Goal: Transaction & Acquisition: Download file/media

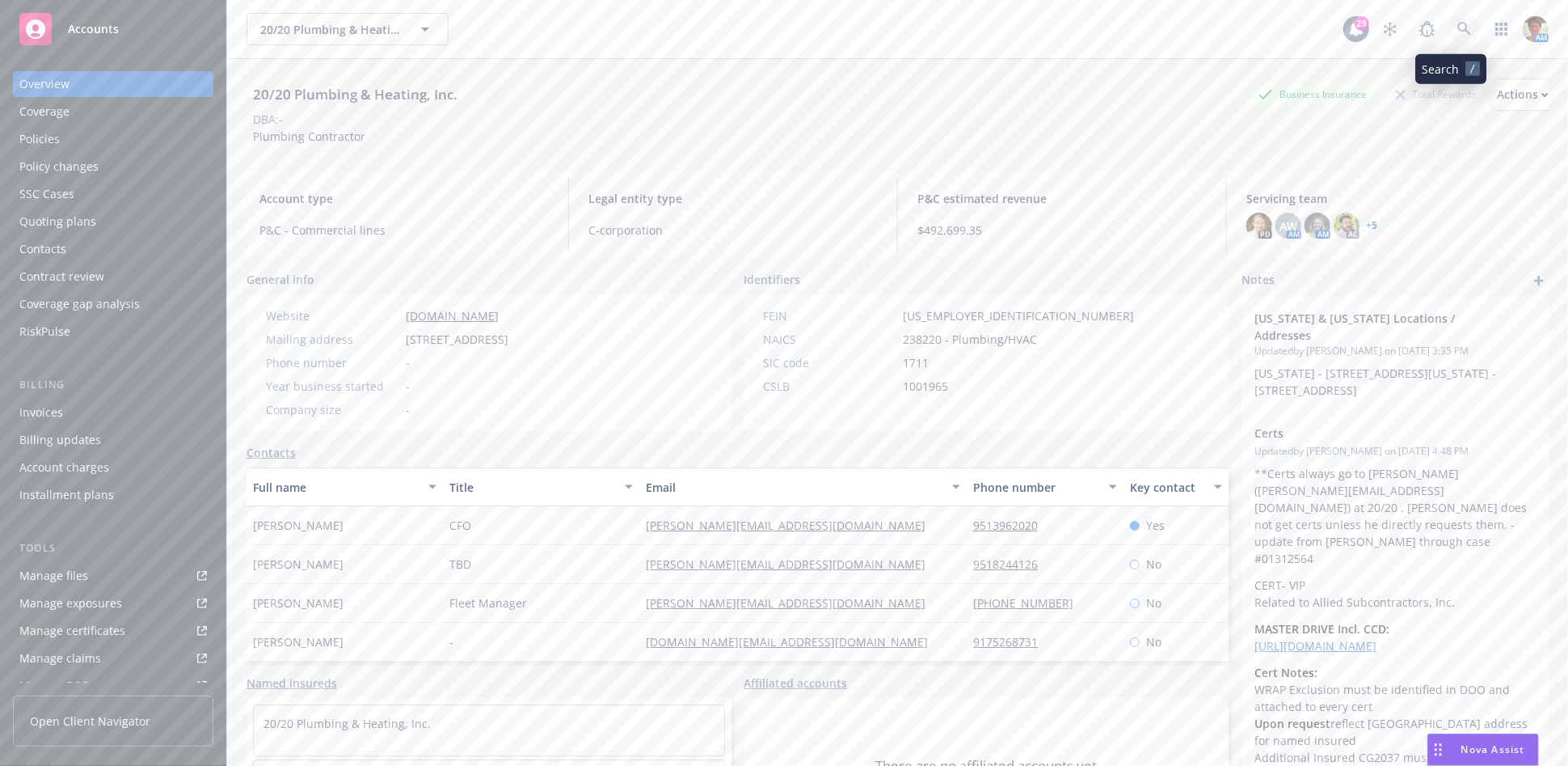
click at [1457, 31] on icon at bounding box center [1464, 28] width 15 height 15
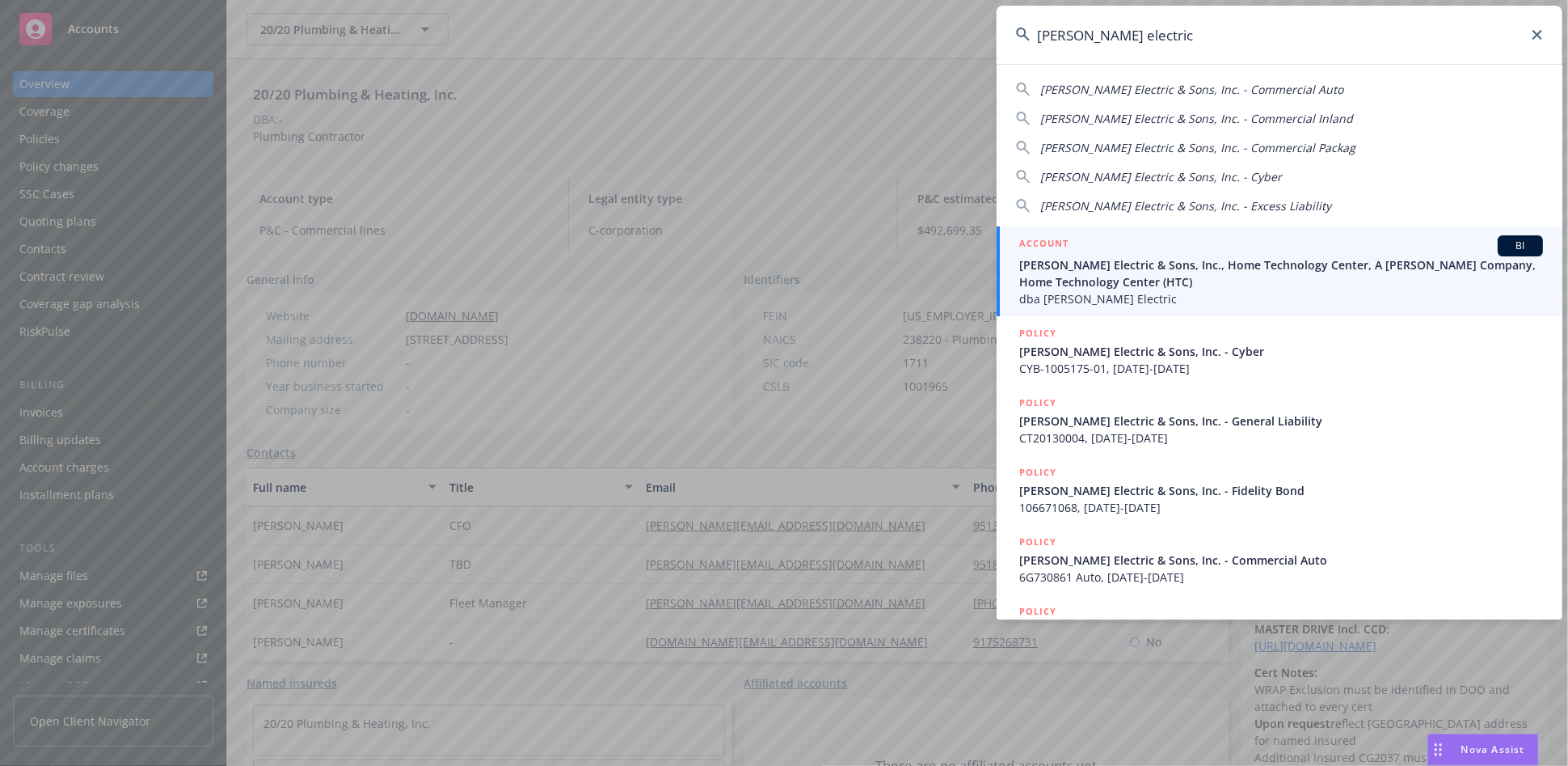
type input "[PERSON_NAME] electric"
click at [1065, 279] on span "Schamber Electric & Sons, Inc., Home Technology Center, A Schamber Company, Hom…" at bounding box center [1280, 273] width 523 height 34
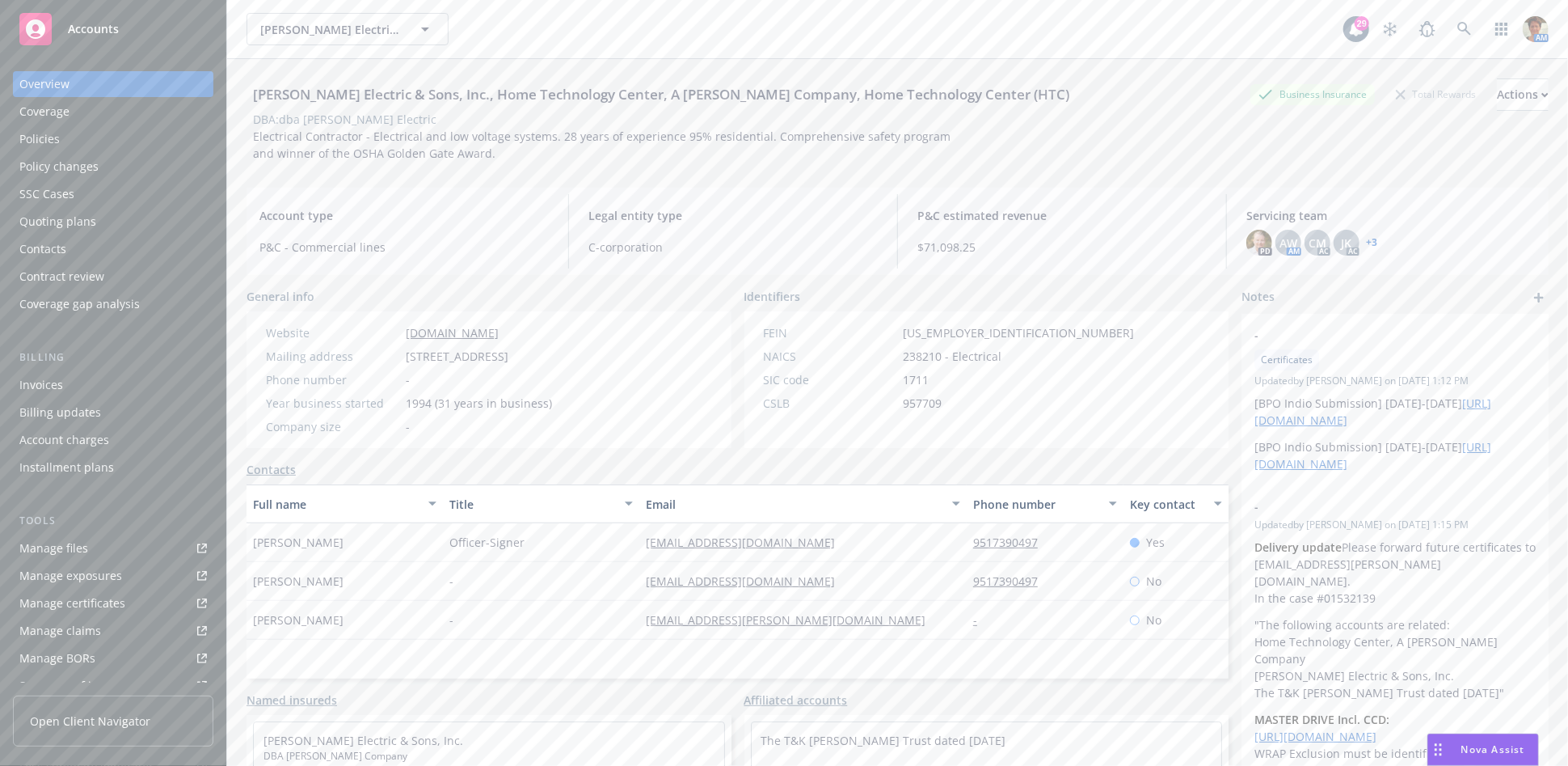
click at [85, 132] on div "Policies" at bounding box center [113, 139] width 187 height 26
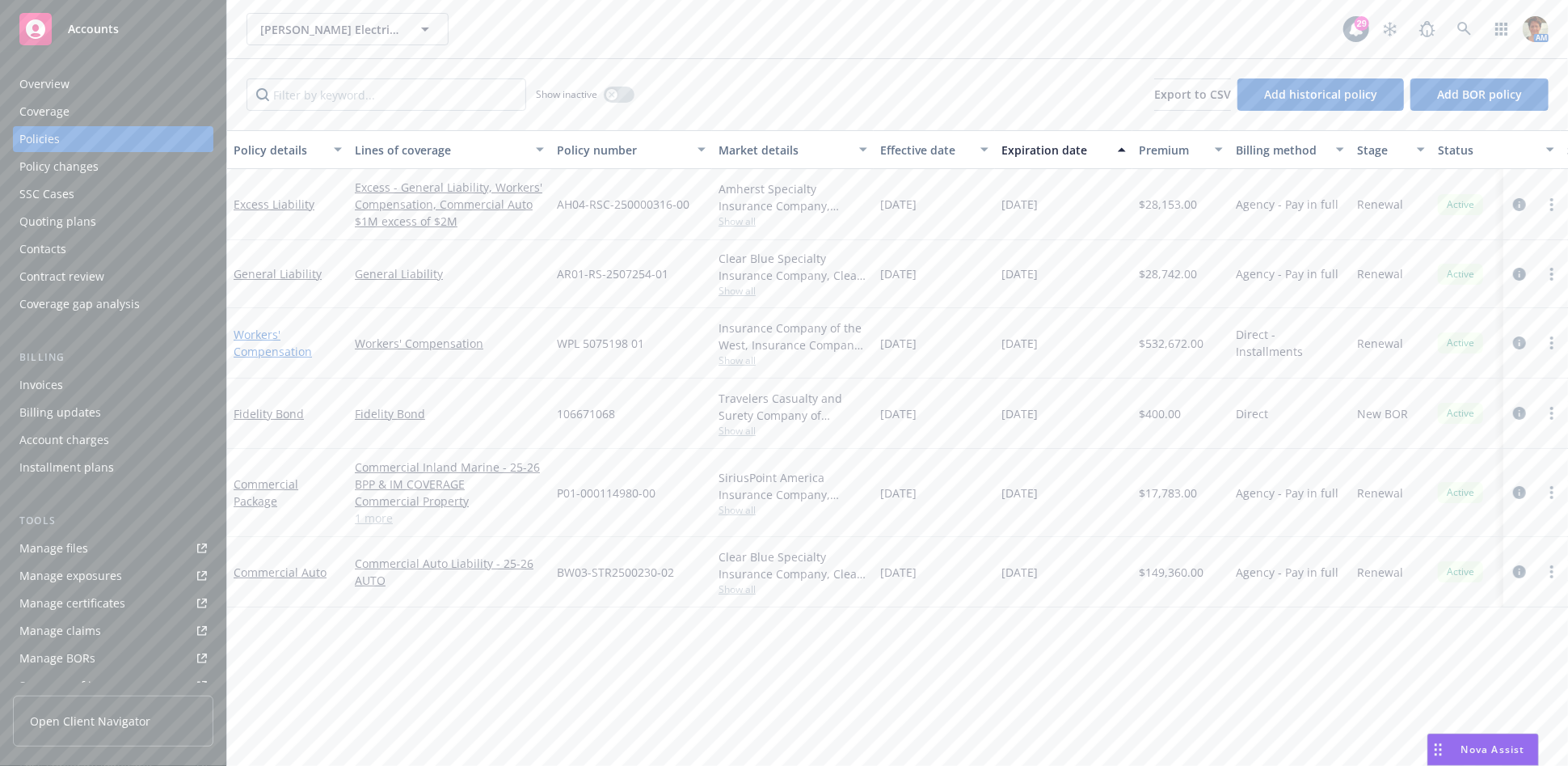
click at [242, 350] on link "Workers' Compensation" at bounding box center [272, 343] width 78 height 33
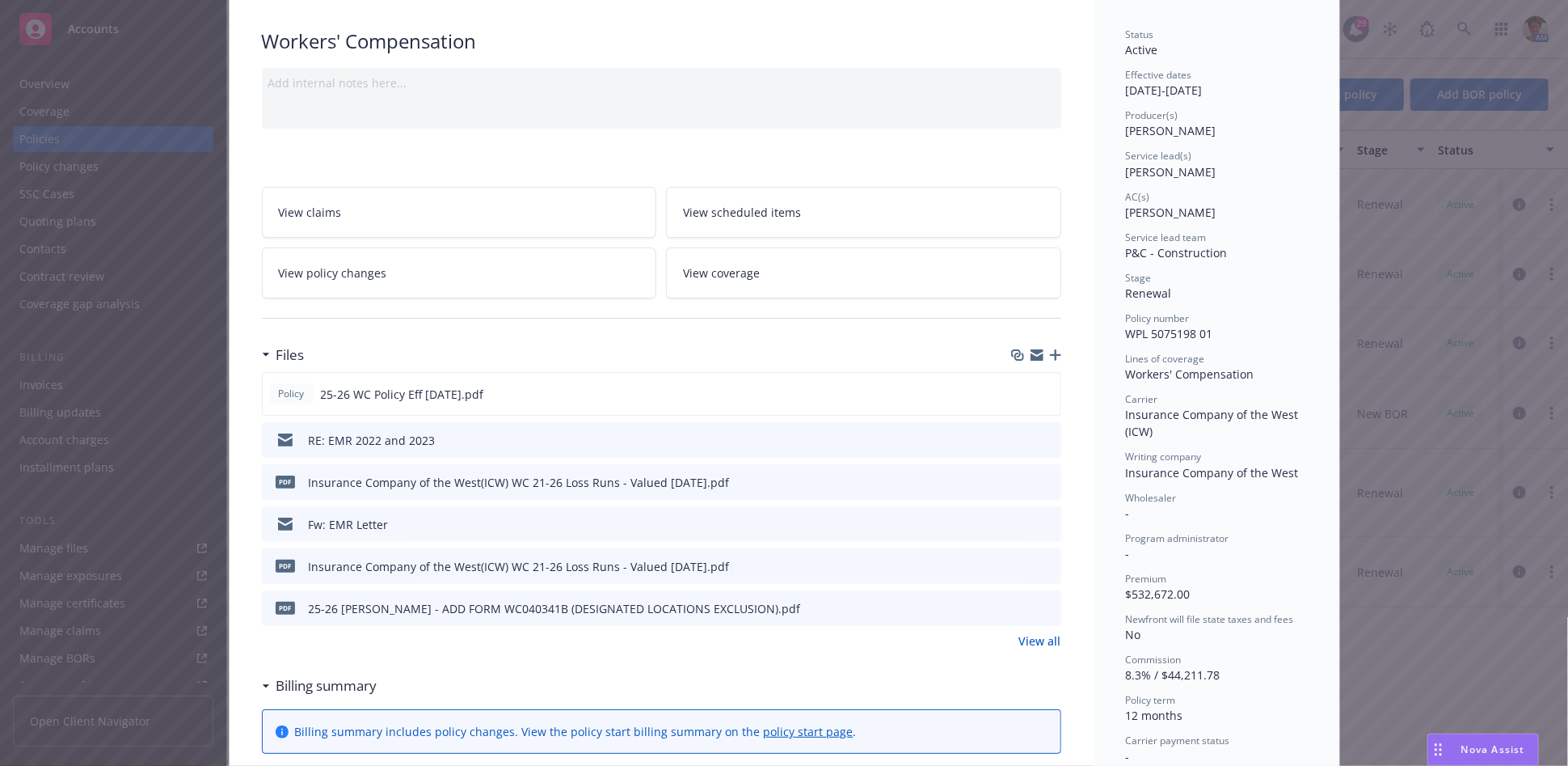
scroll to position [180, 0]
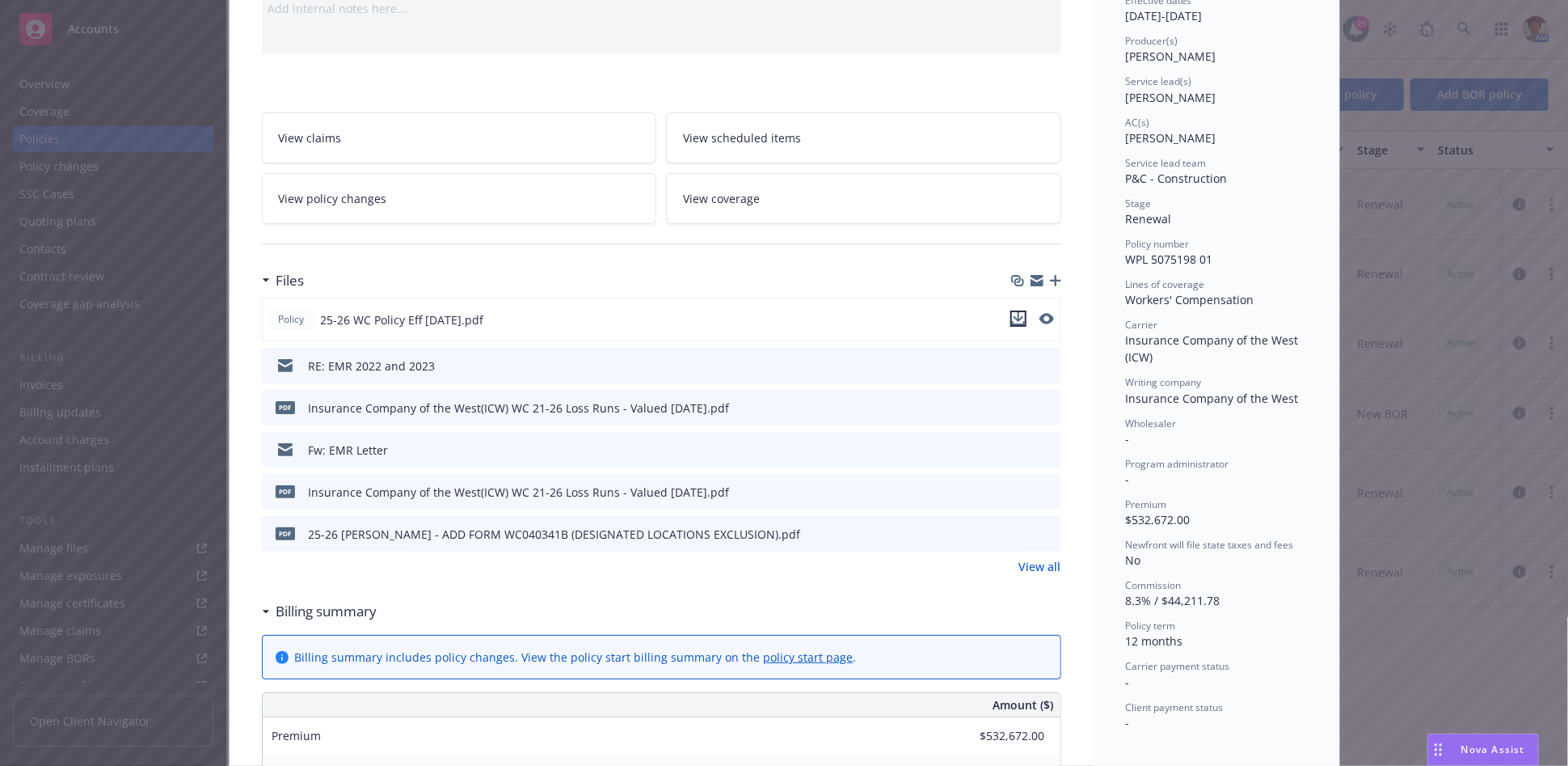
click at [1013, 316] on icon "download file" at bounding box center [1018, 318] width 13 height 13
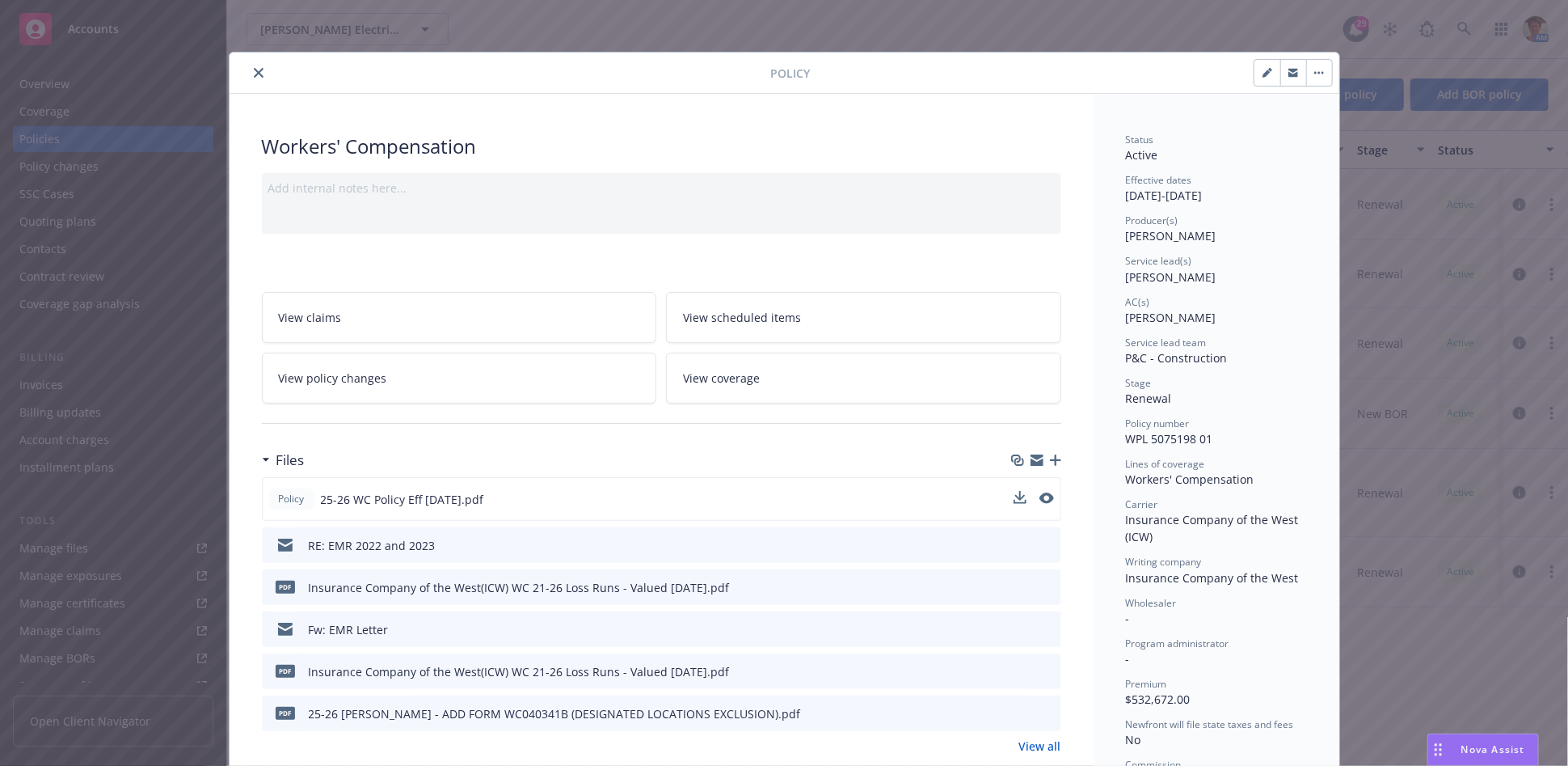
click at [253, 71] on icon "close" at bounding box center [258, 72] width 9 height 9
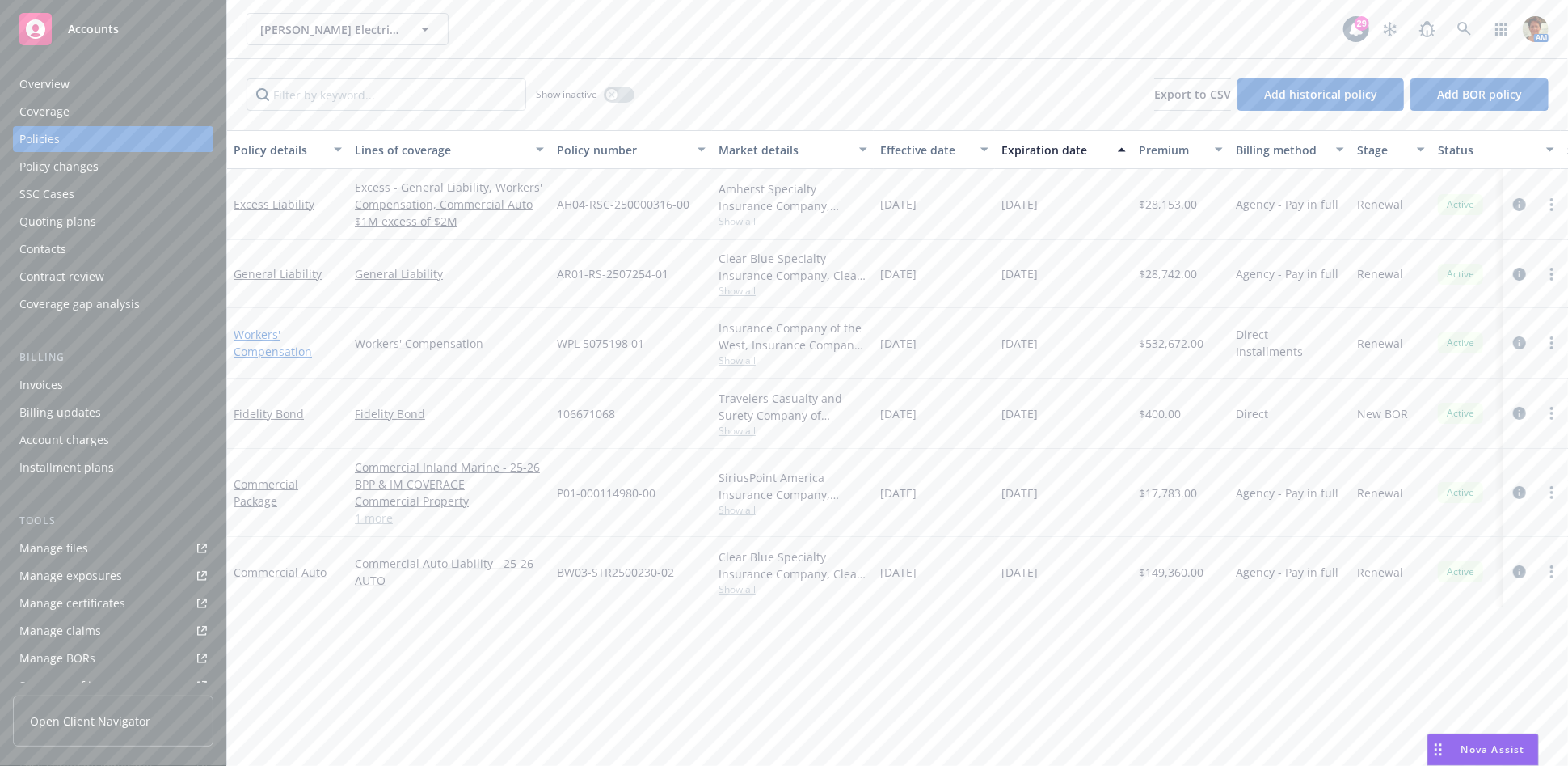
click at [265, 354] on link "Workers' Compensation" at bounding box center [272, 343] width 78 height 33
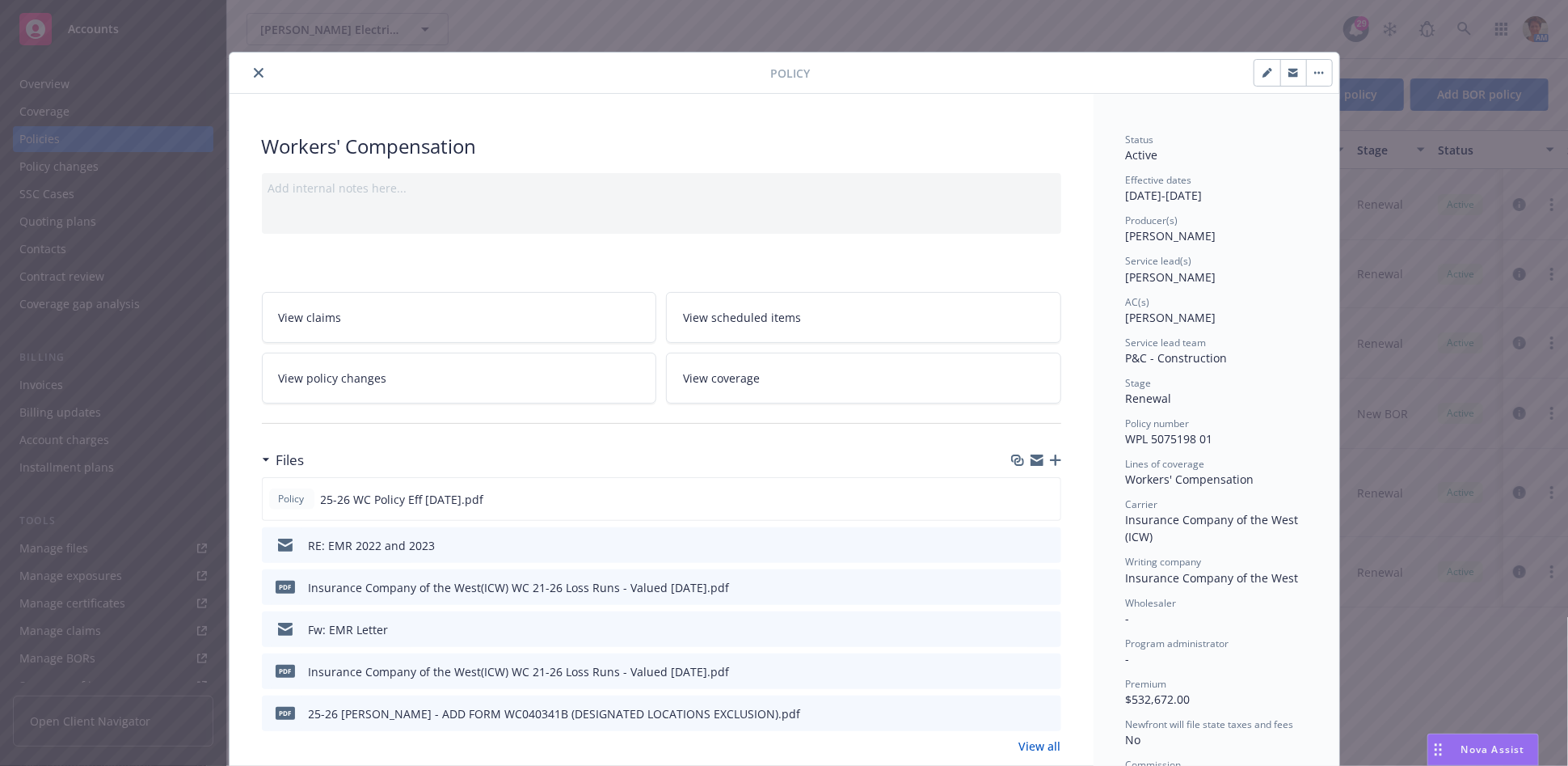
scroll to position [47, 0]
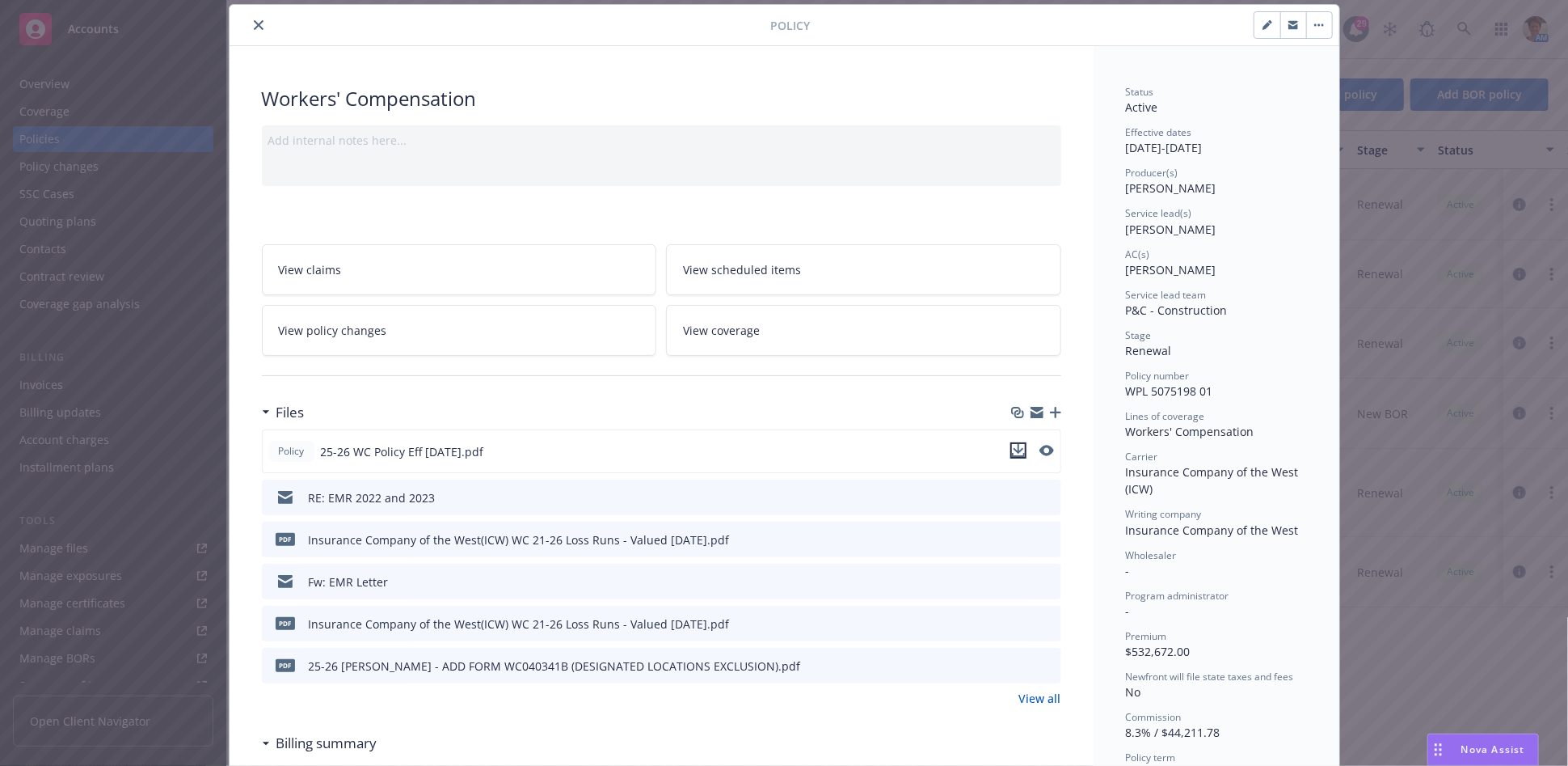
click at [1012, 450] on icon "download file" at bounding box center [1018, 450] width 13 height 13
click at [250, 28] on button "close" at bounding box center [259, 25] width 20 height 20
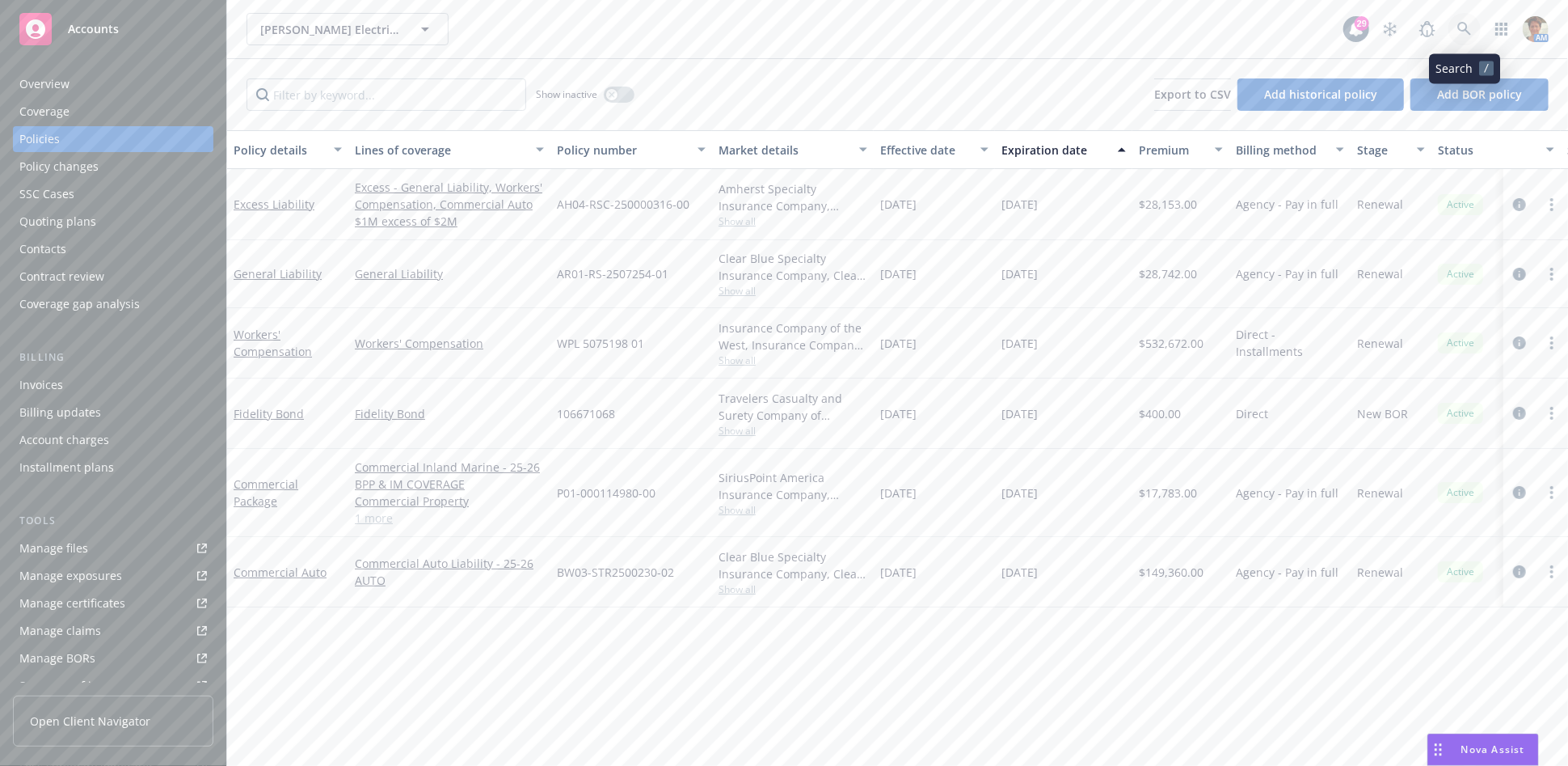
click at [1463, 30] on icon at bounding box center [1464, 28] width 15 height 15
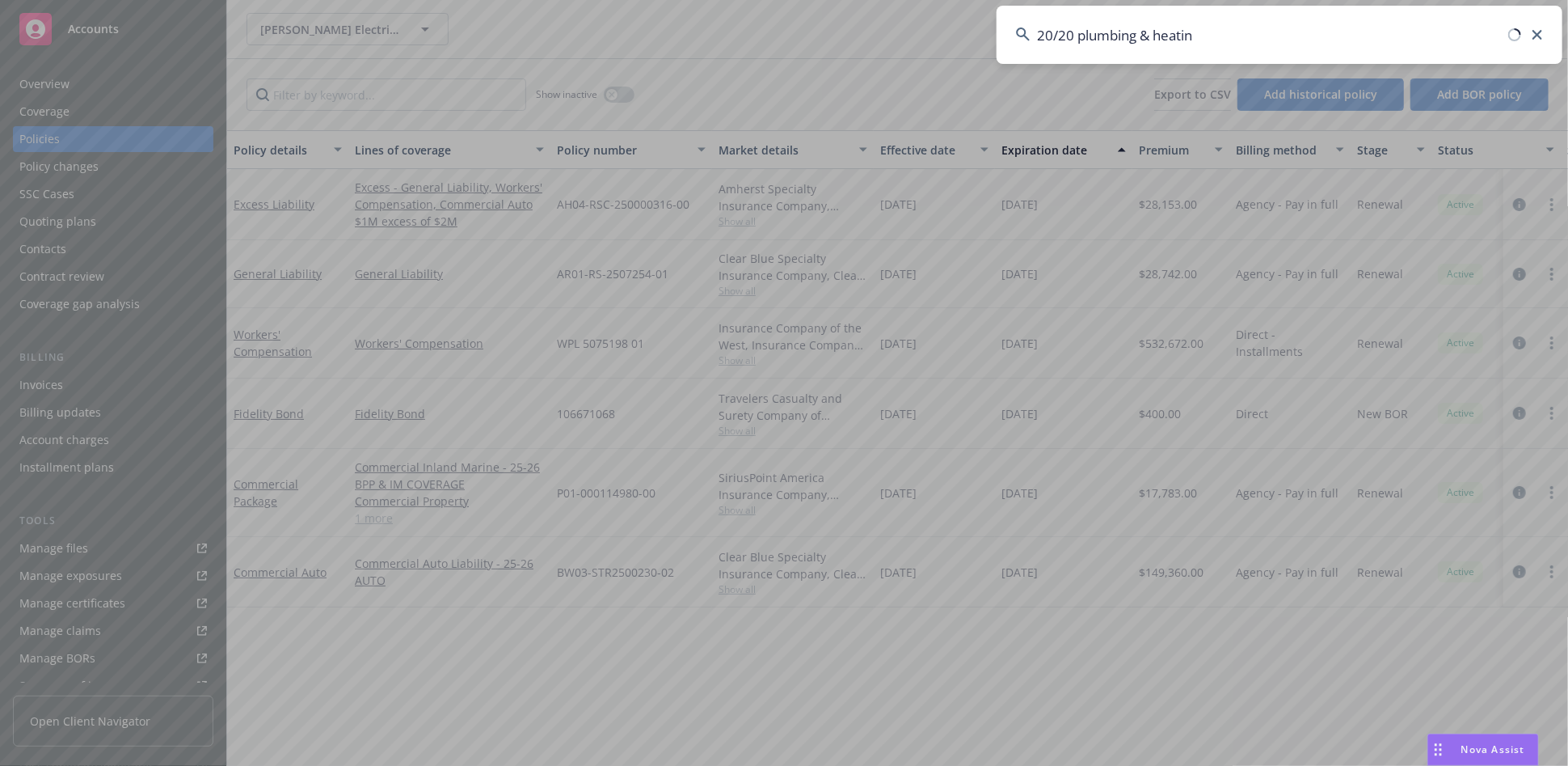
type input "20/20 plumbing & heating"
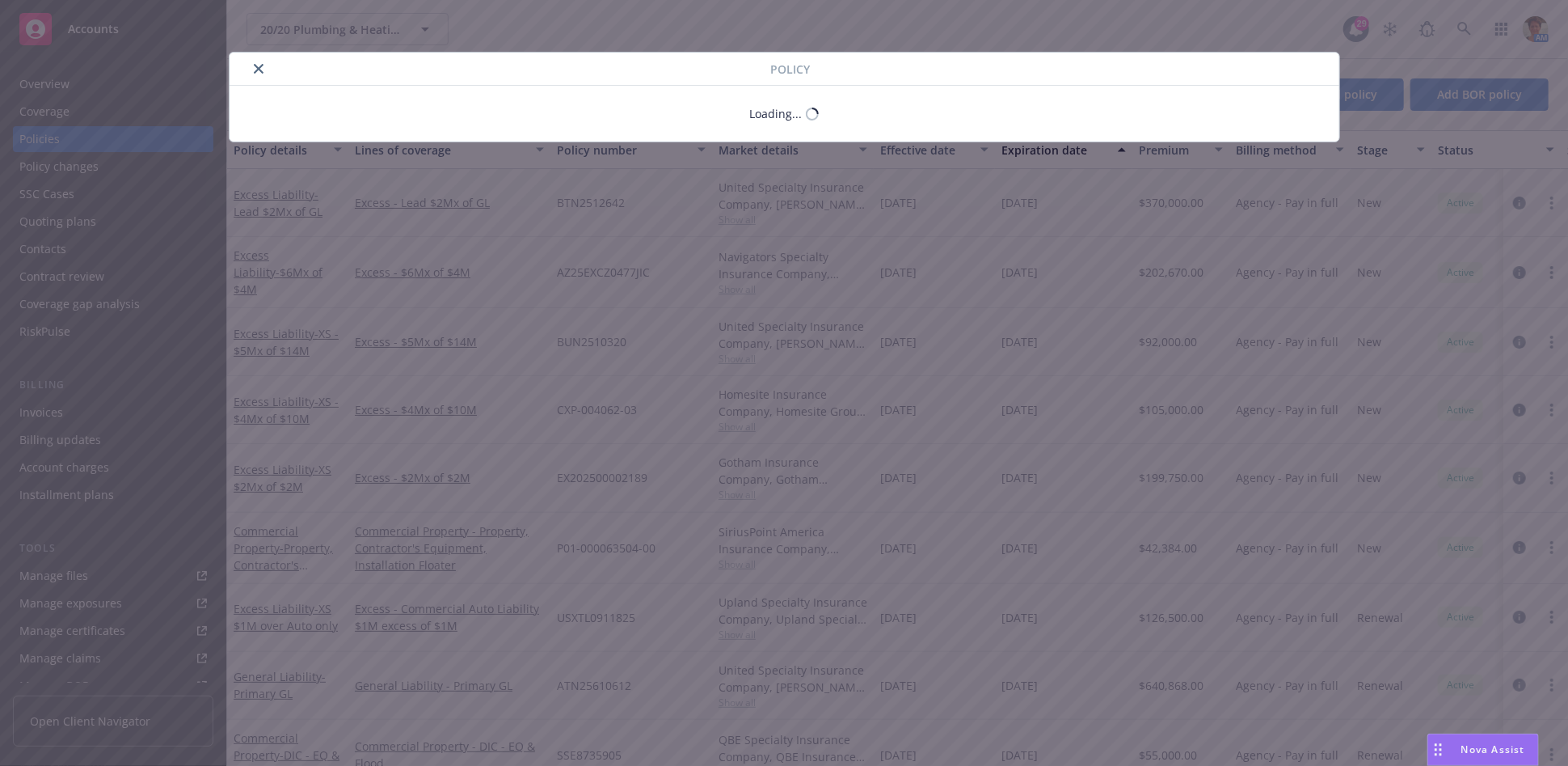
click at [73, 139] on div "Policy Loading..." at bounding box center [784, 383] width 1568 height 766
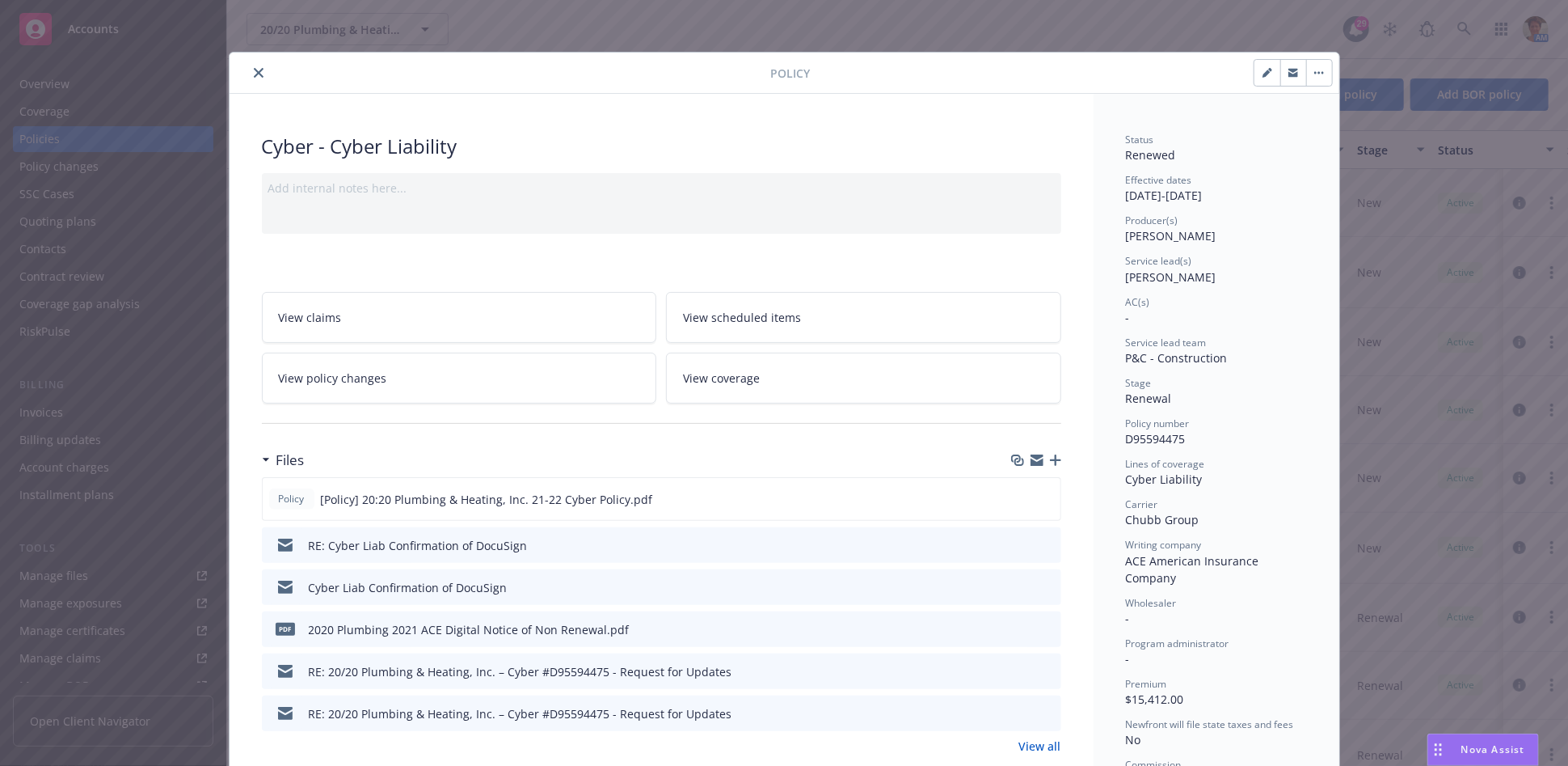
click at [256, 70] on button "close" at bounding box center [259, 72] width 20 height 20
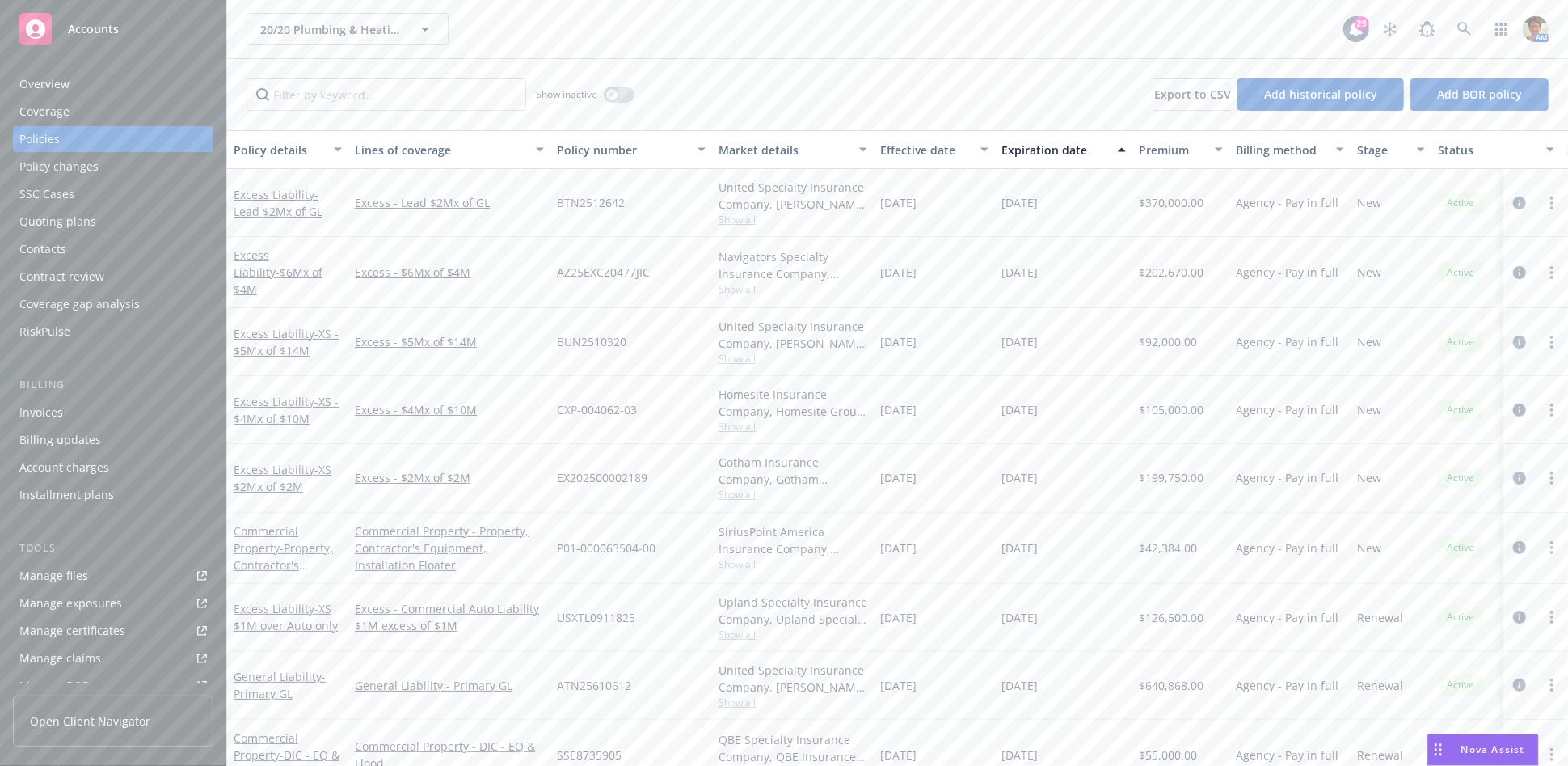
scroll to position [89, 0]
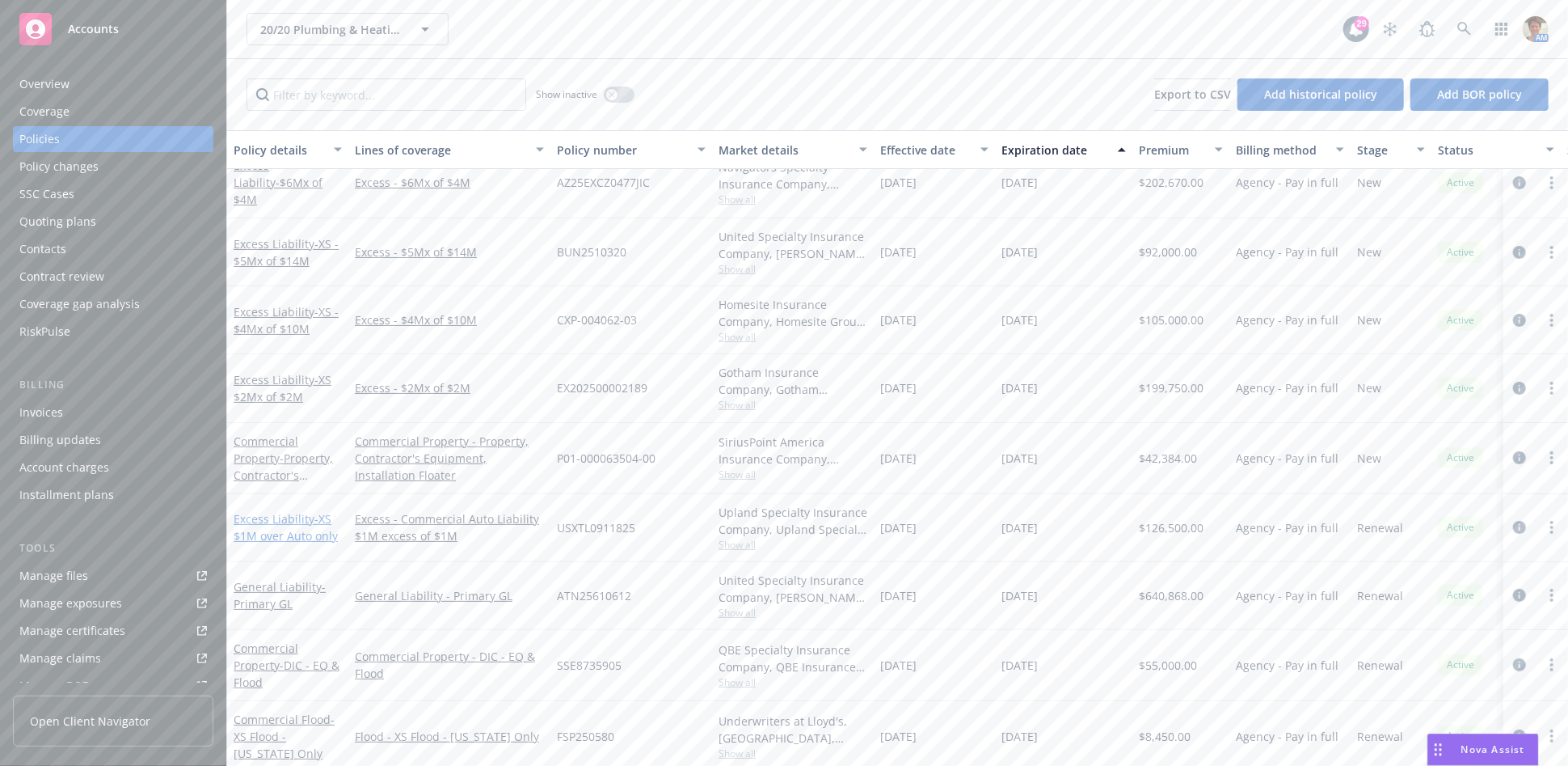
click at [325, 534] on span "- XS $1M over Auto only" at bounding box center [285, 527] width 104 height 33
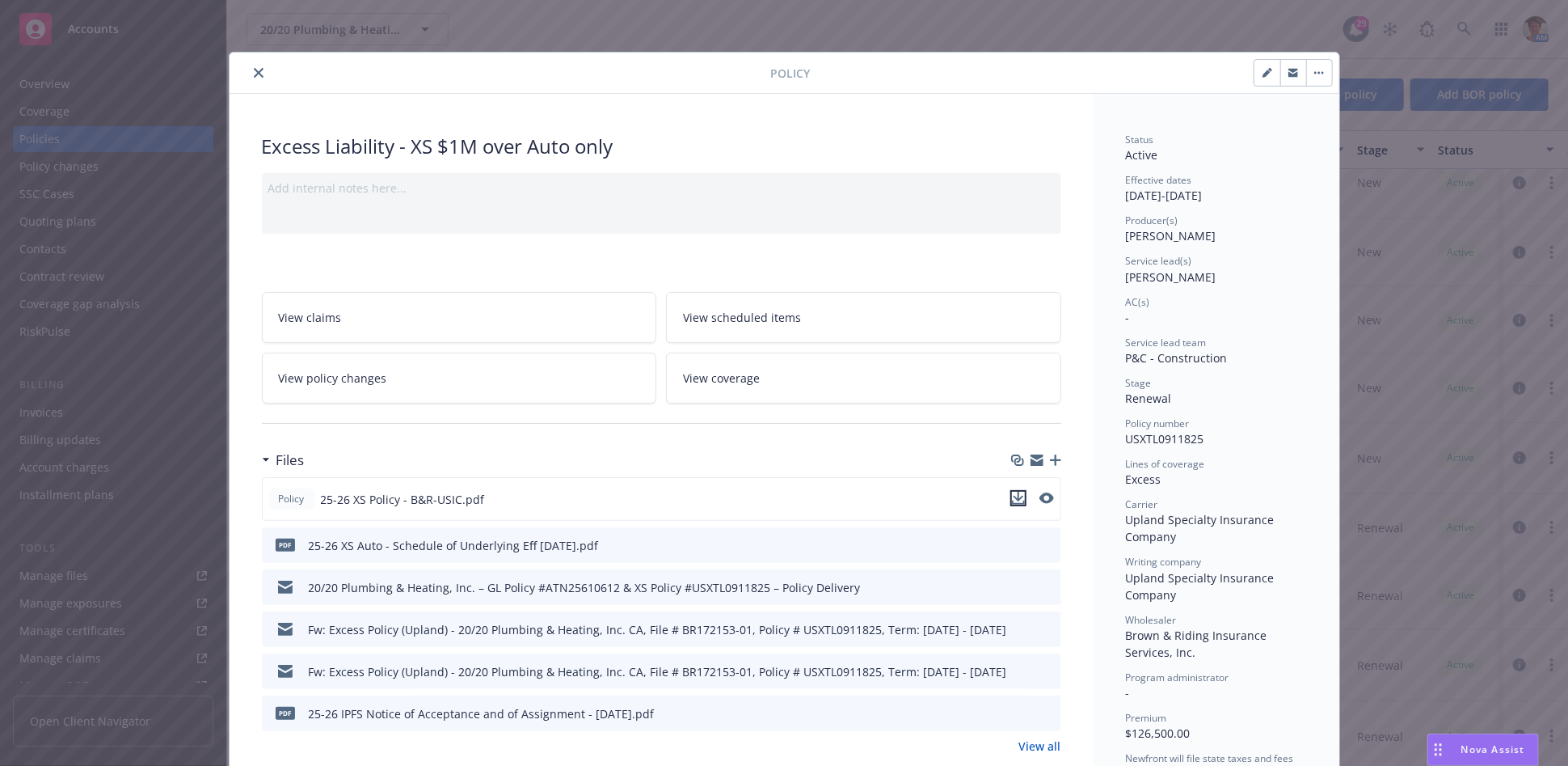
click at [1012, 501] on icon "download file" at bounding box center [1018, 498] width 13 height 13
click at [1012, 36] on div "Policy Excess Liability - XS $1M over Auto only Add internal notes here... View…" at bounding box center [784, 383] width 1568 height 766
click at [253, 69] on icon "close" at bounding box center [258, 72] width 9 height 9
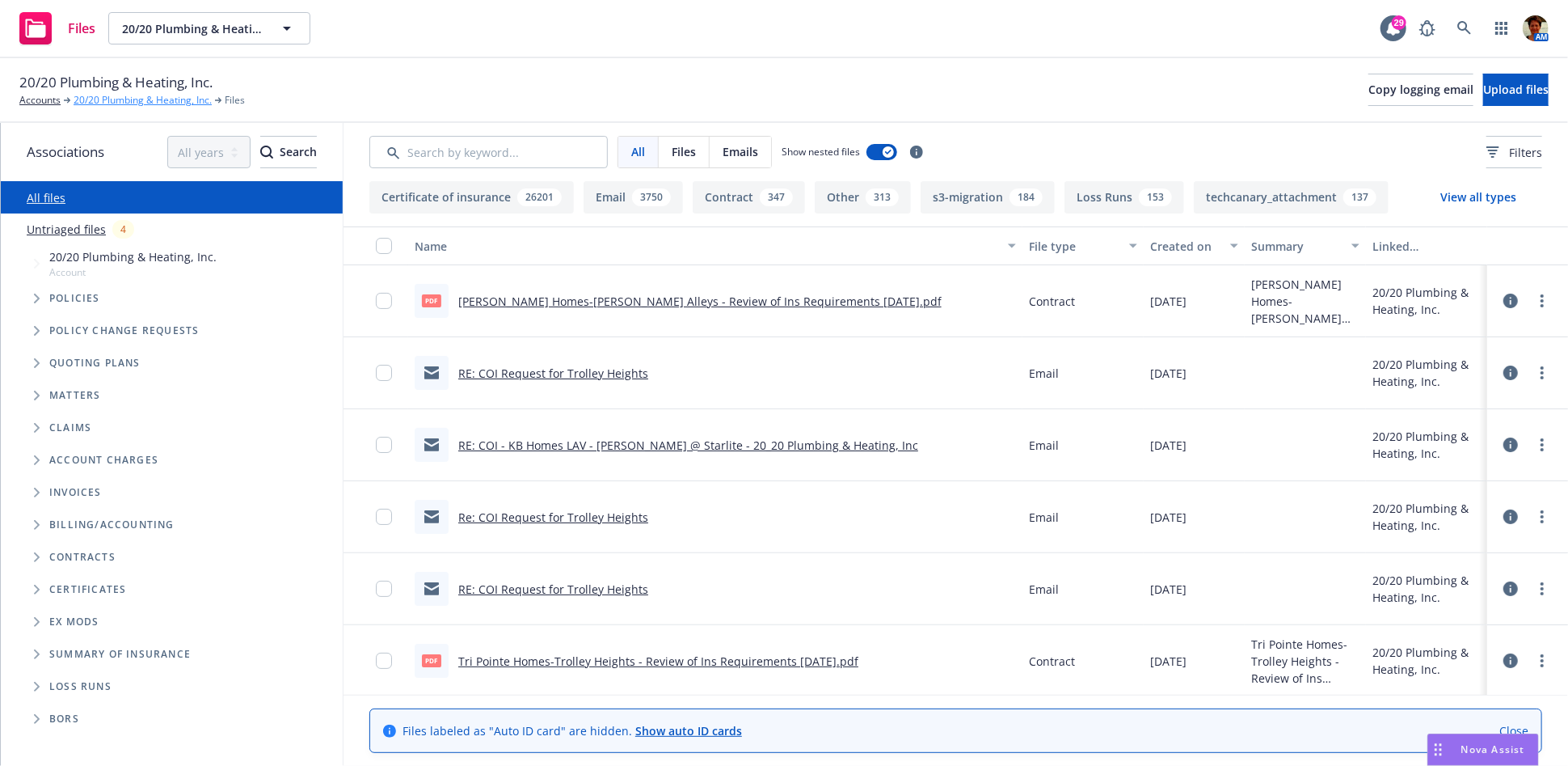
click at [107, 106] on link "20/20 Plumbing & Heating, Inc." at bounding box center [143, 100] width 138 height 15
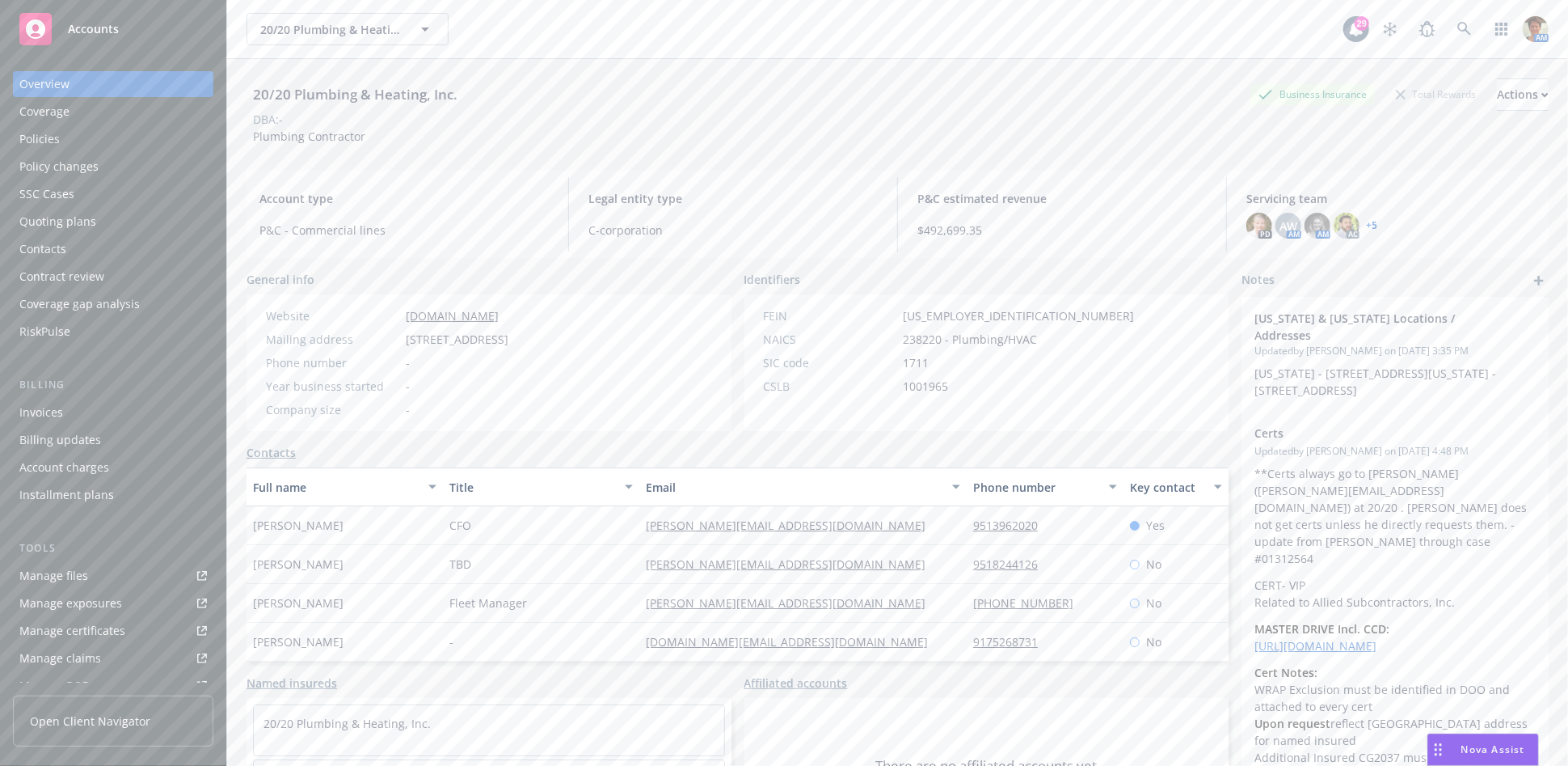
click at [116, 137] on div "Policies" at bounding box center [113, 139] width 187 height 26
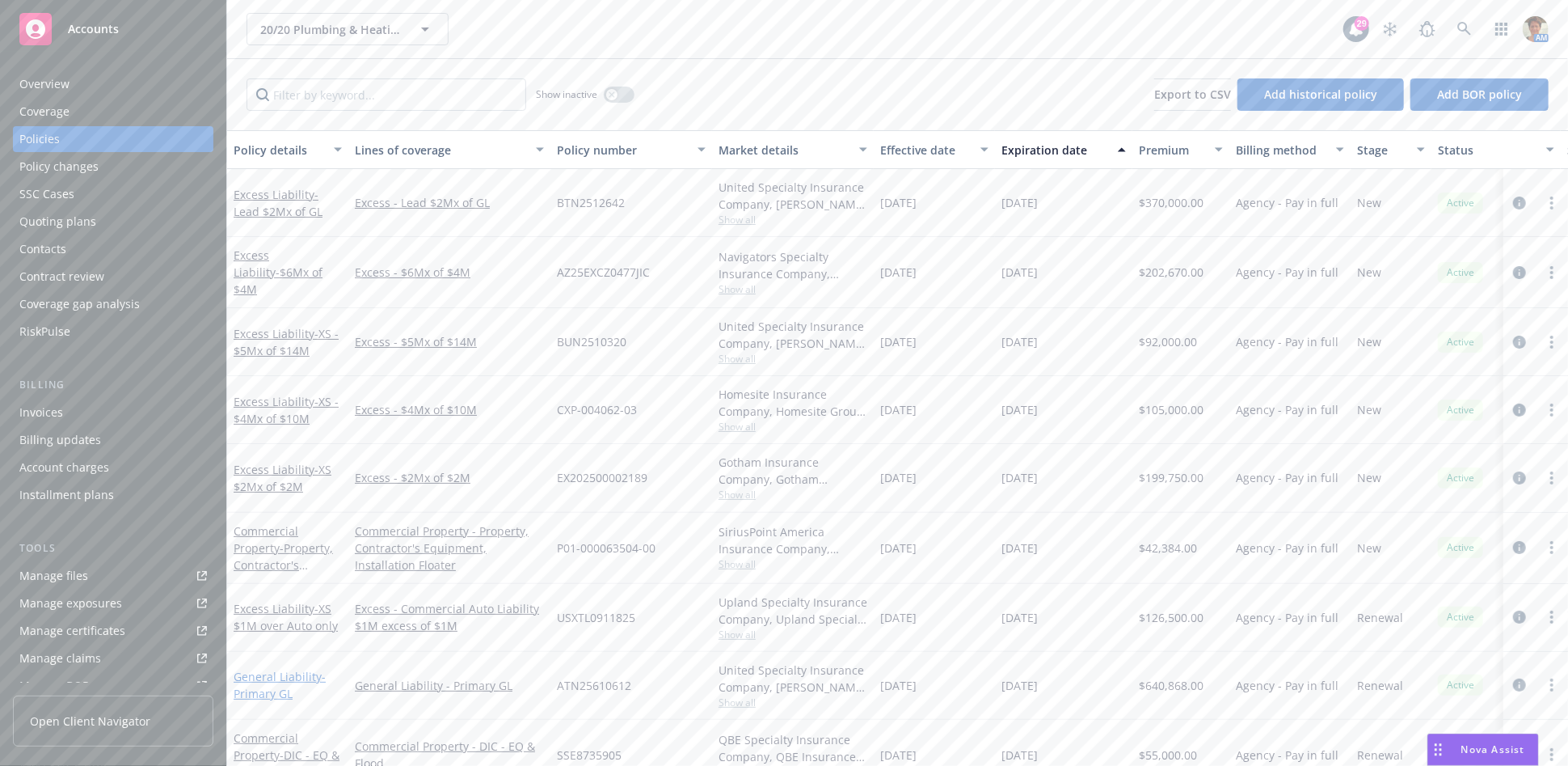
scroll to position [269, 0]
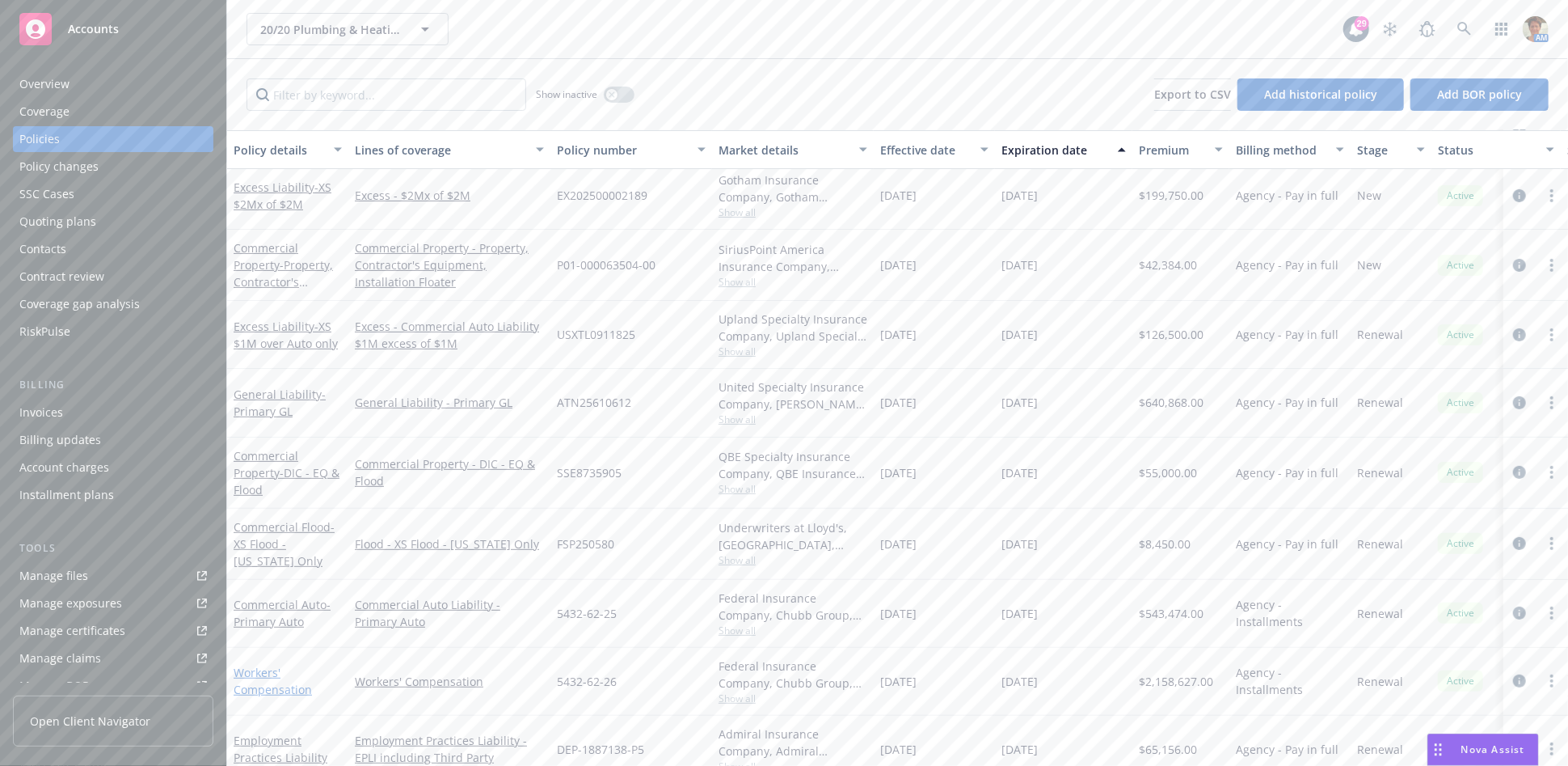
click at [298, 684] on link "Workers' Compensation" at bounding box center [272, 681] width 78 height 33
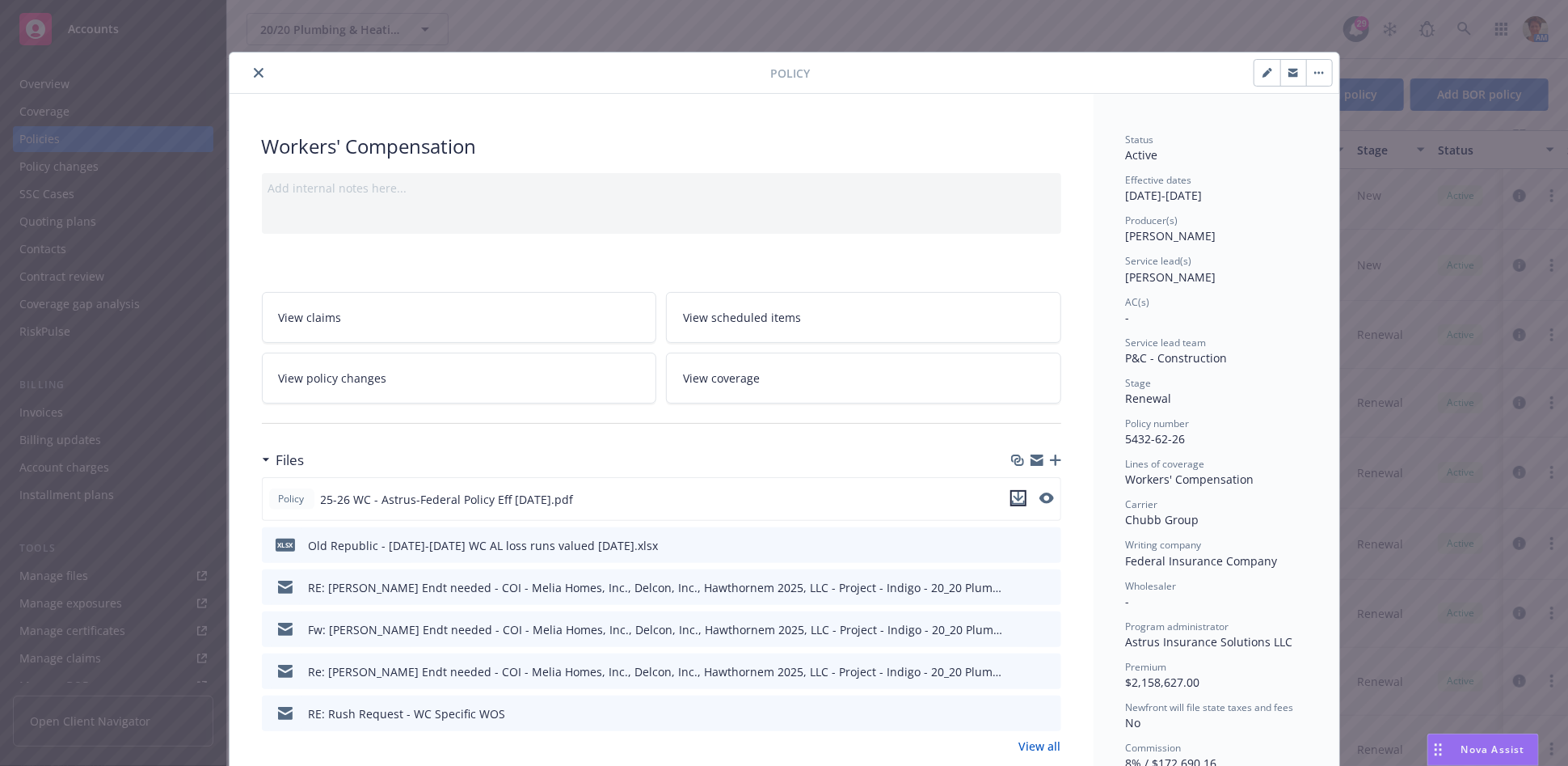
click at [1012, 497] on icon "download file" at bounding box center [1017, 496] width 10 height 9
click at [253, 76] on icon "close" at bounding box center [258, 72] width 9 height 9
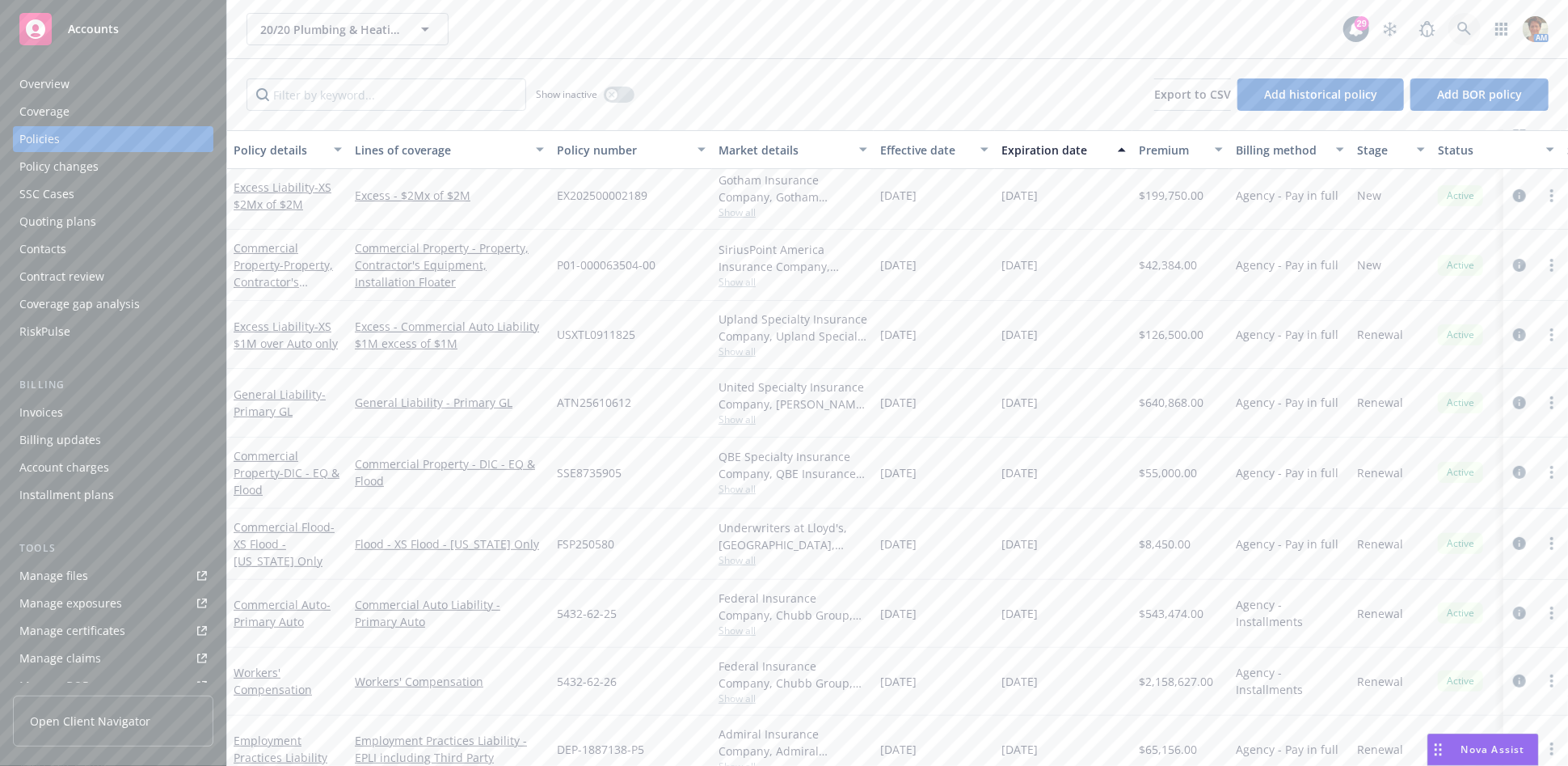
click at [1460, 37] on link at bounding box center [1464, 29] width 33 height 33
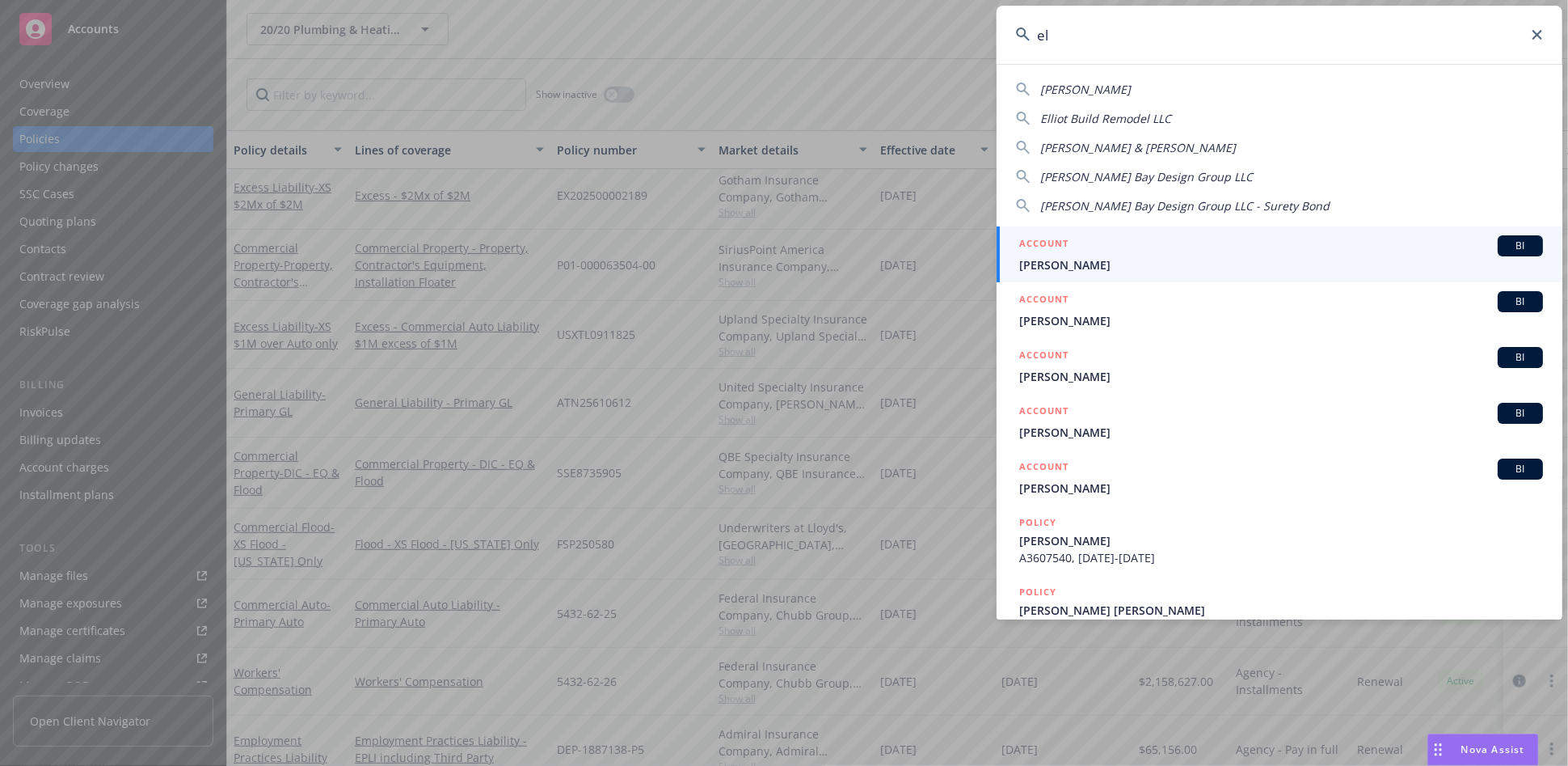
type input "e"
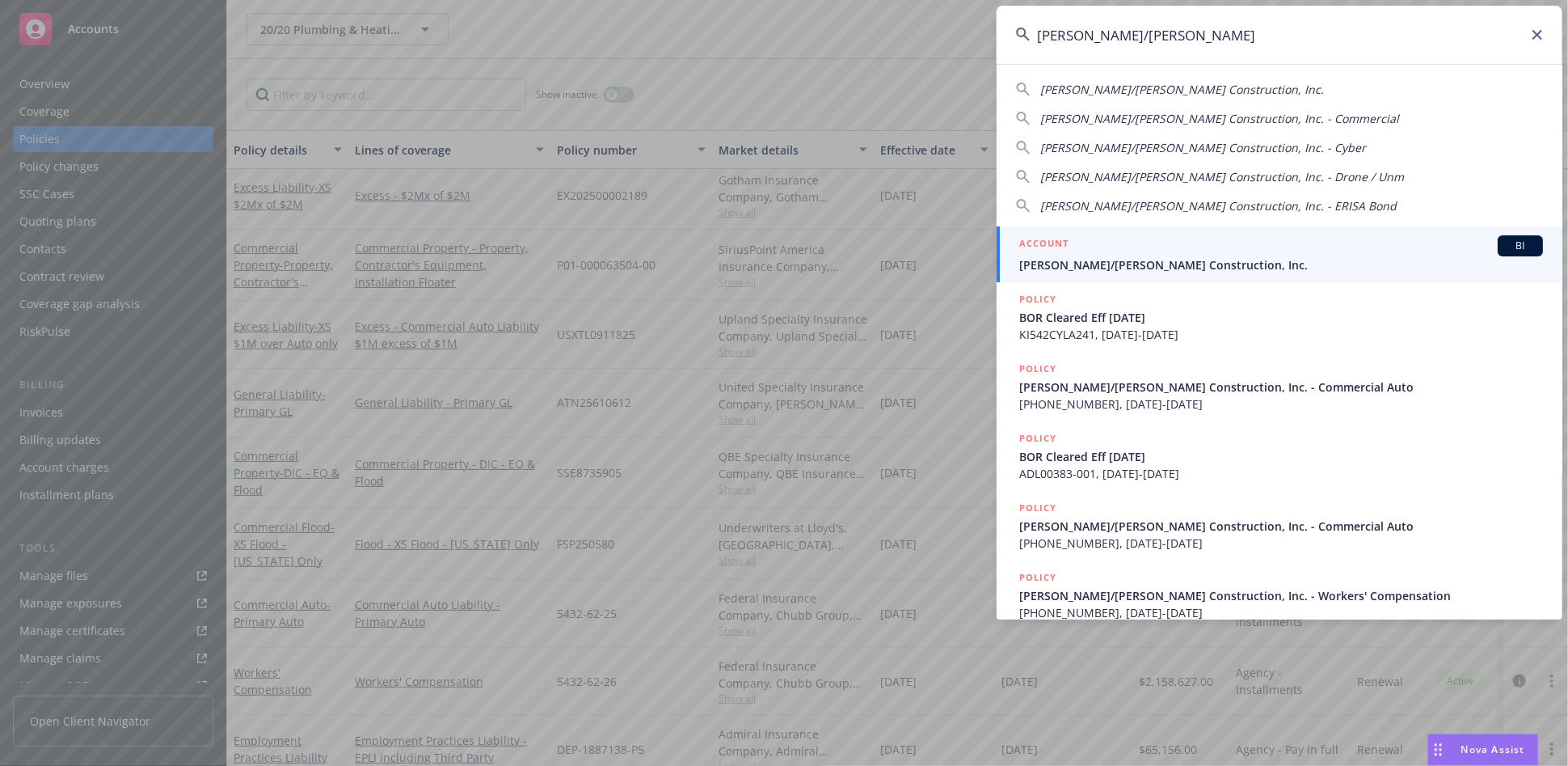
type input "[PERSON_NAME]/[PERSON_NAME]"
click at [1142, 237] on div "ACCOUNT BI" at bounding box center [1280, 246] width 523 height 21
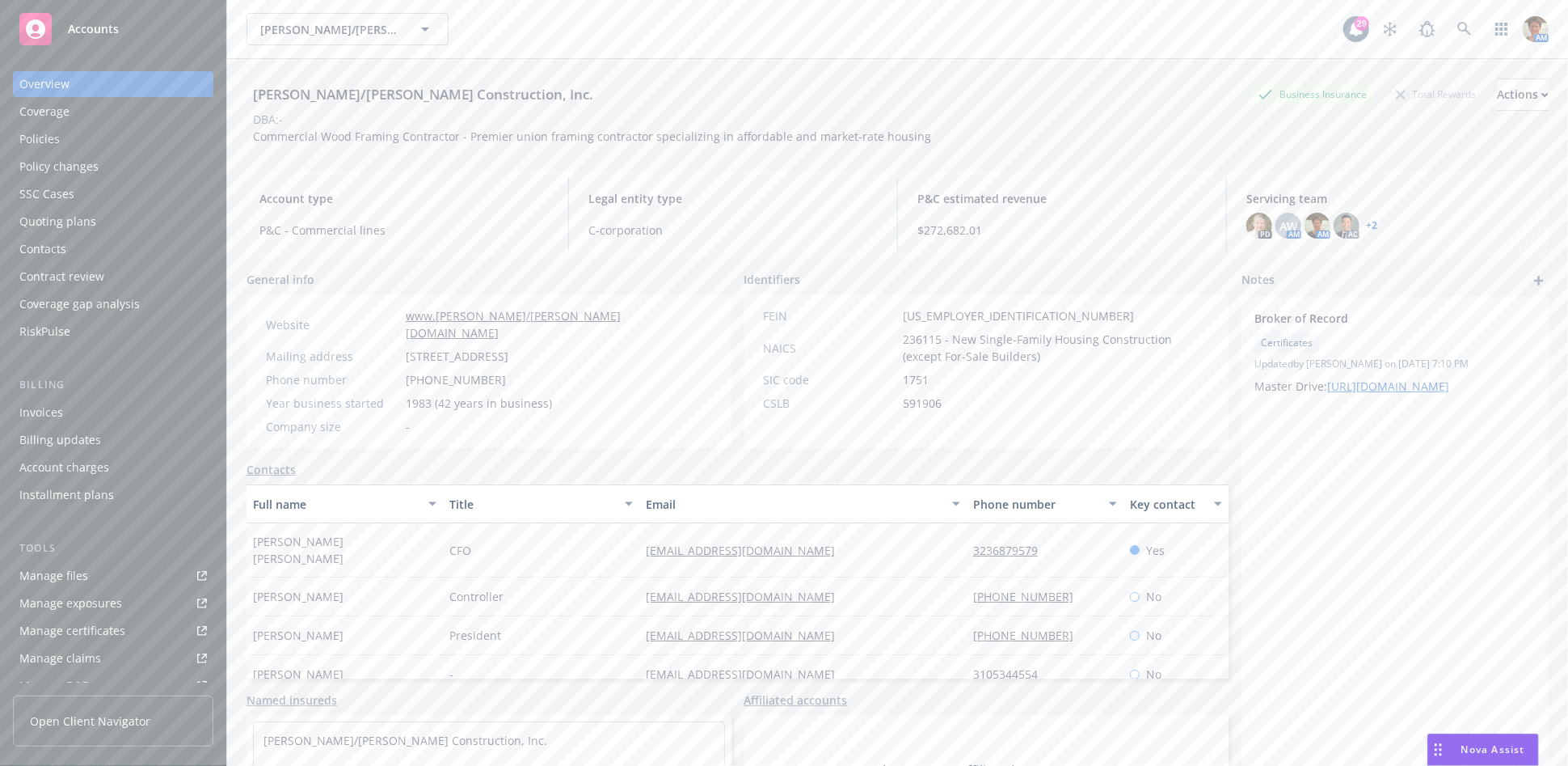
click at [51, 139] on div "Policies" at bounding box center [40, 139] width 40 height 26
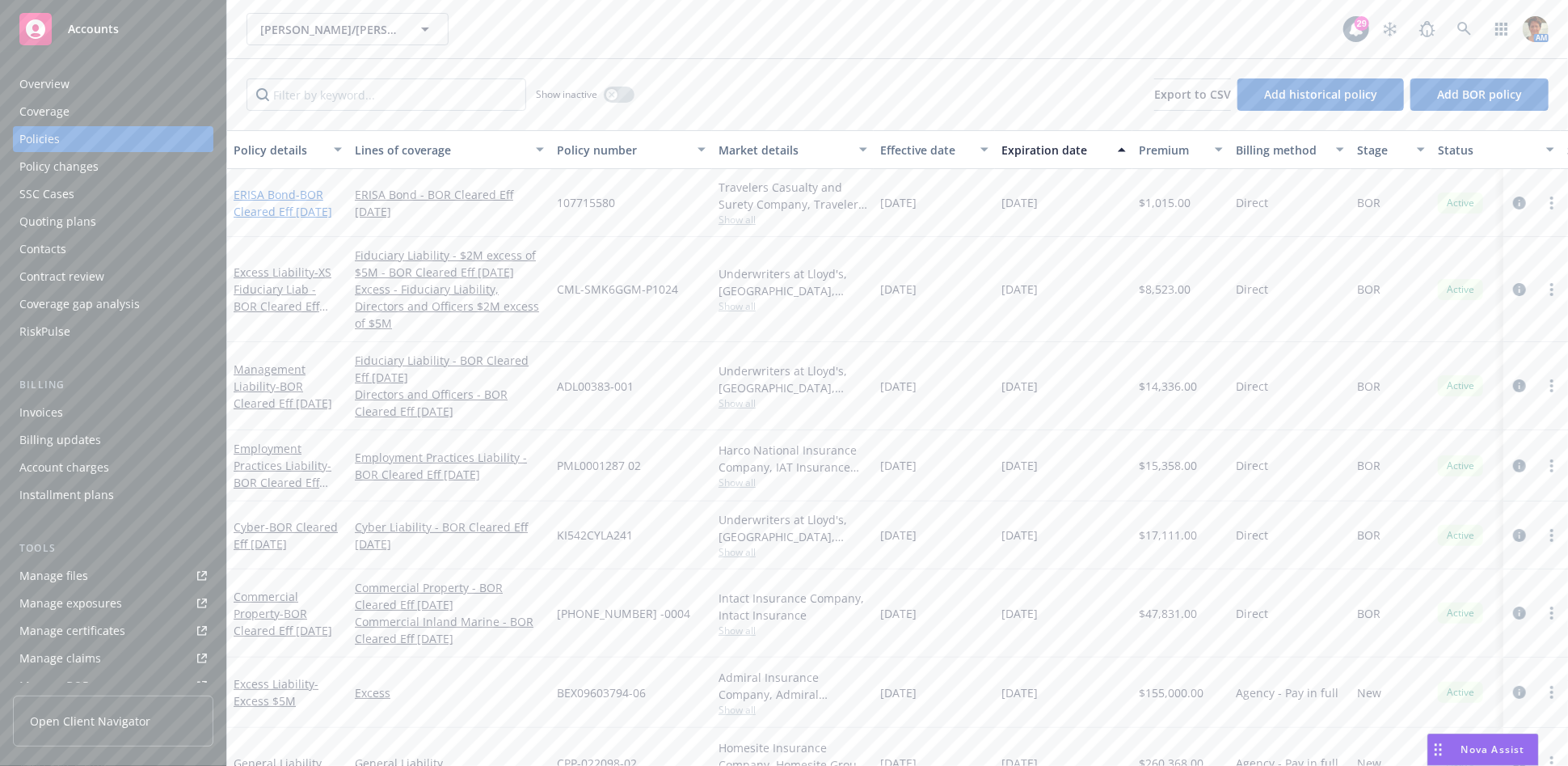
click at [252, 189] on link "ERISA Bond - BOR Cleared Eff [DATE]" at bounding box center [283, 203] width 99 height 33
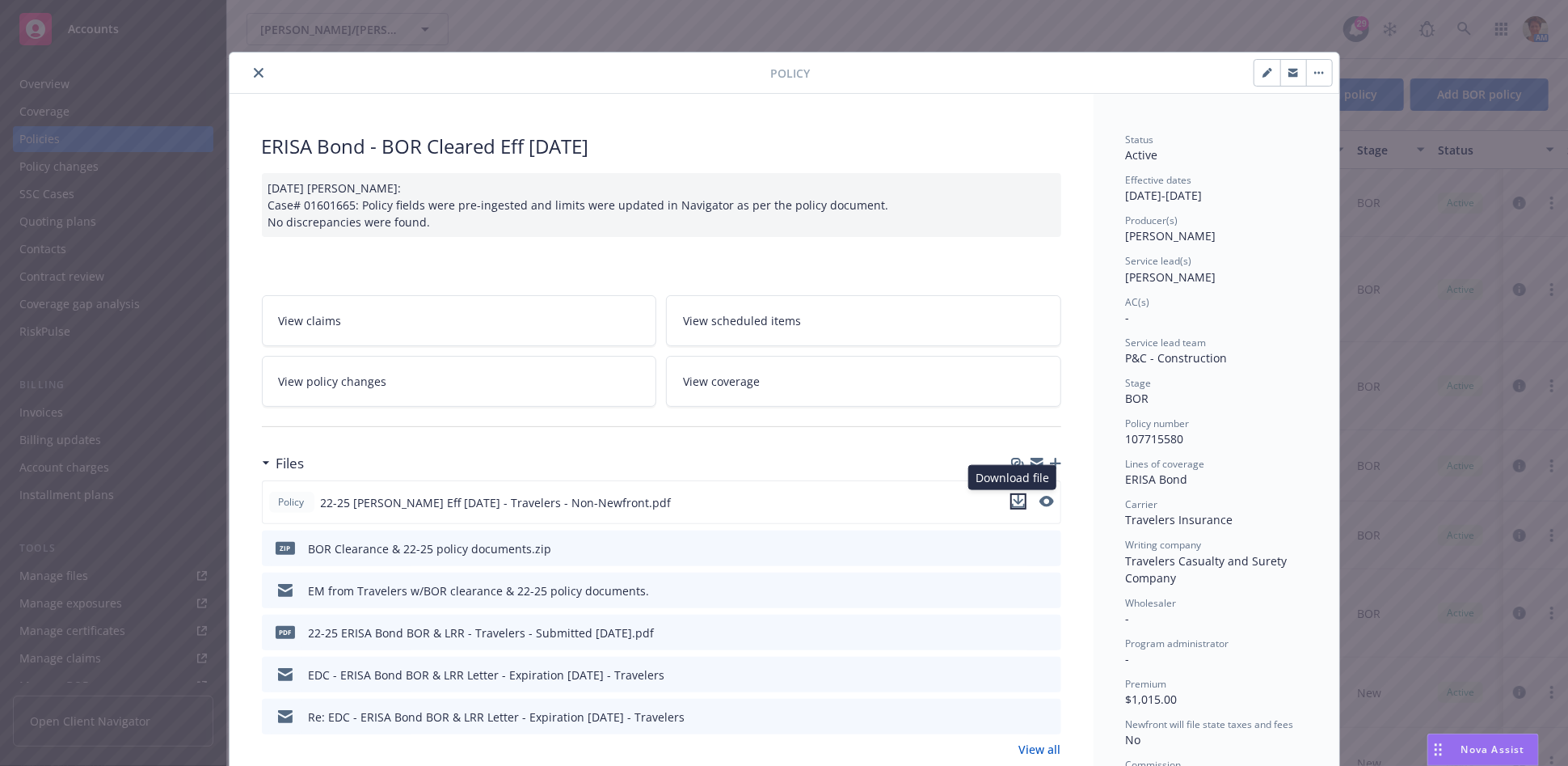
click at [1012, 502] on icon "download file" at bounding box center [1018, 501] width 13 height 13
